Goal: Information Seeking & Learning: Find specific fact

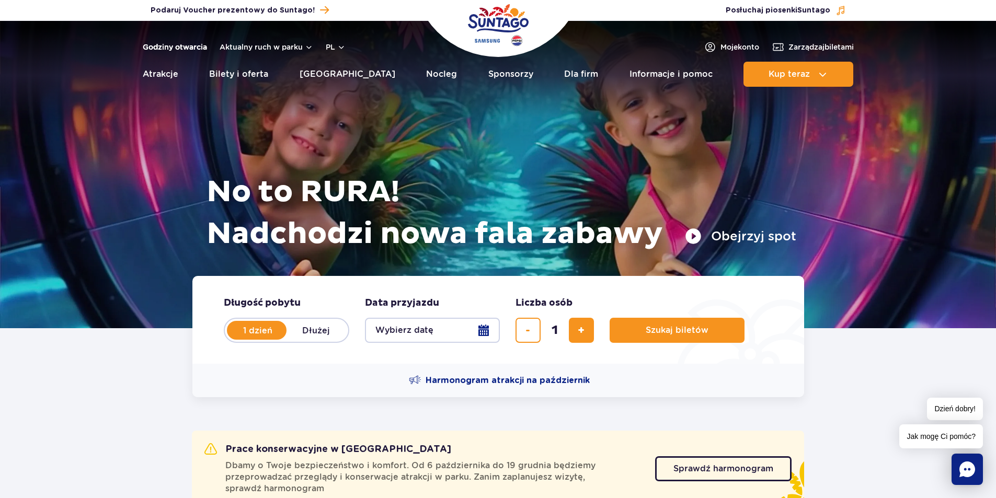
click at [181, 45] on link "Godziny otwarcia" at bounding box center [175, 47] width 64 height 10
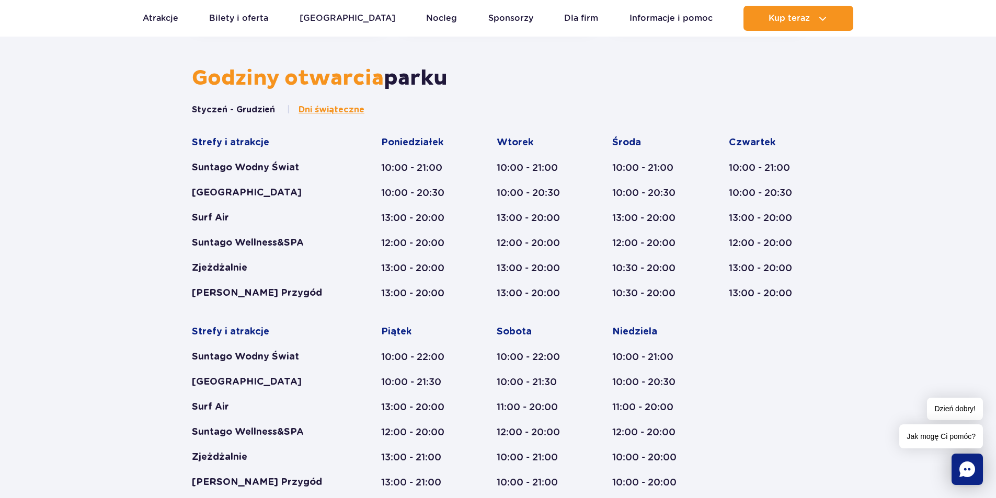
click at [321, 108] on span "Dni świąteczne" at bounding box center [331, 109] width 66 height 11
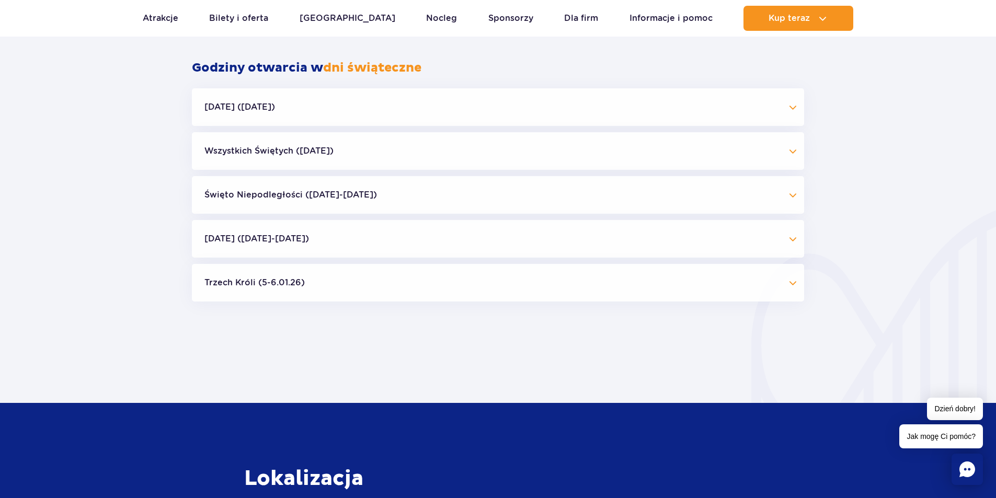
scroll to position [1012, 0]
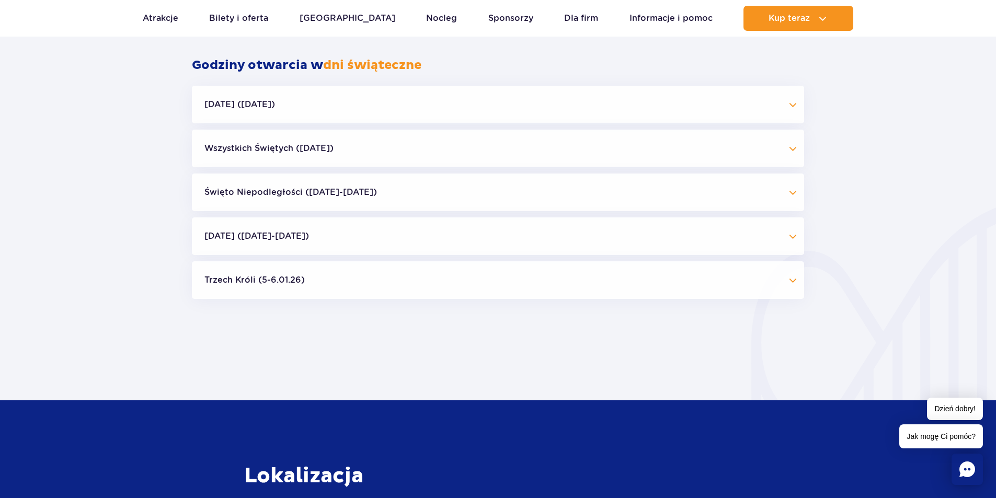
click at [783, 107] on button "Halloween (31.10.25)" at bounding box center [498, 105] width 612 height 38
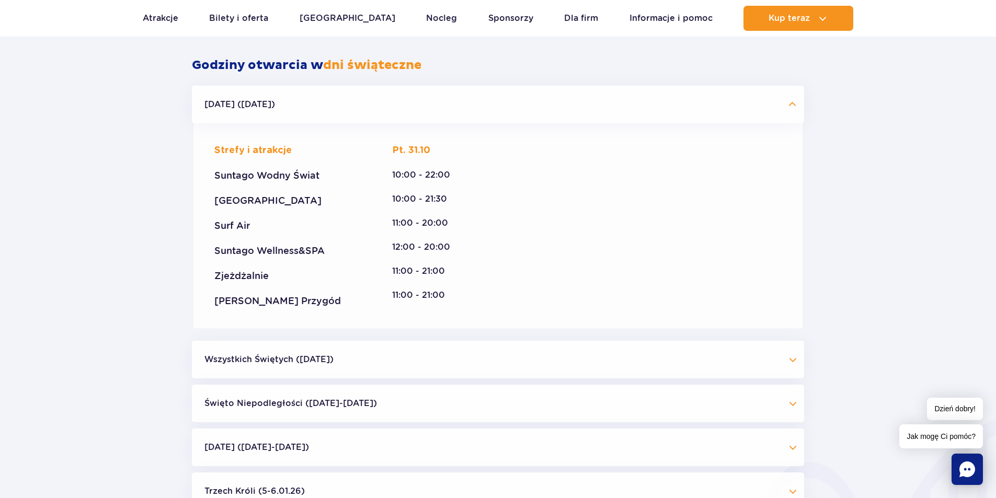
click at [789, 355] on button "Wszystkich Świętych (01.11.25)" at bounding box center [498, 360] width 612 height 38
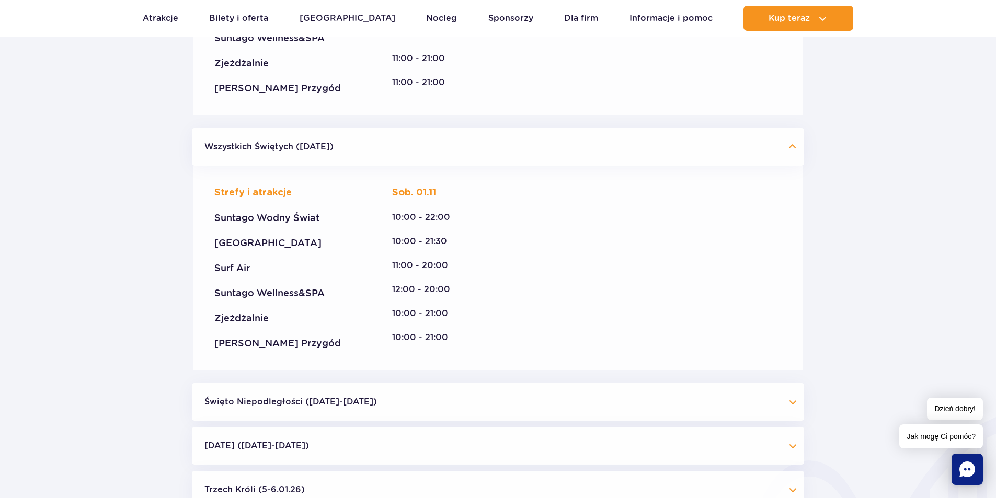
scroll to position [1273, 0]
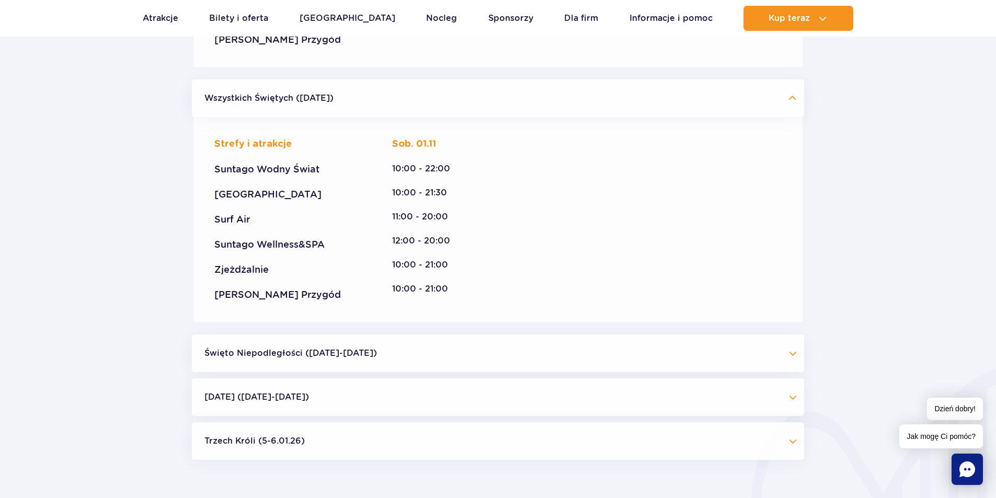
click at [779, 351] on button "Święto Niepodległości (09.11-11.11.25)" at bounding box center [498, 353] width 612 height 38
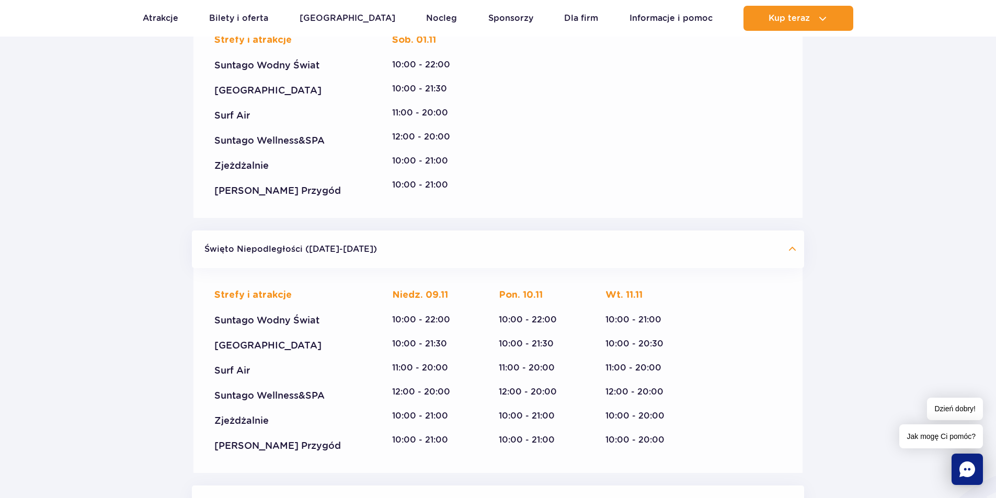
scroll to position [1378, 0]
